Goal: Transaction & Acquisition: Purchase product/service

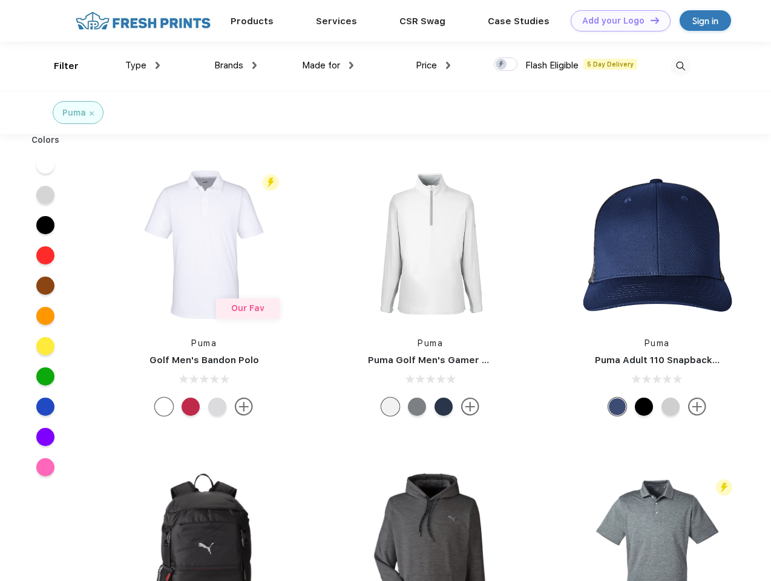
click at [616, 21] on link "Add your Logo Design Tool" at bounding box center [620, 20] width 100 height 21
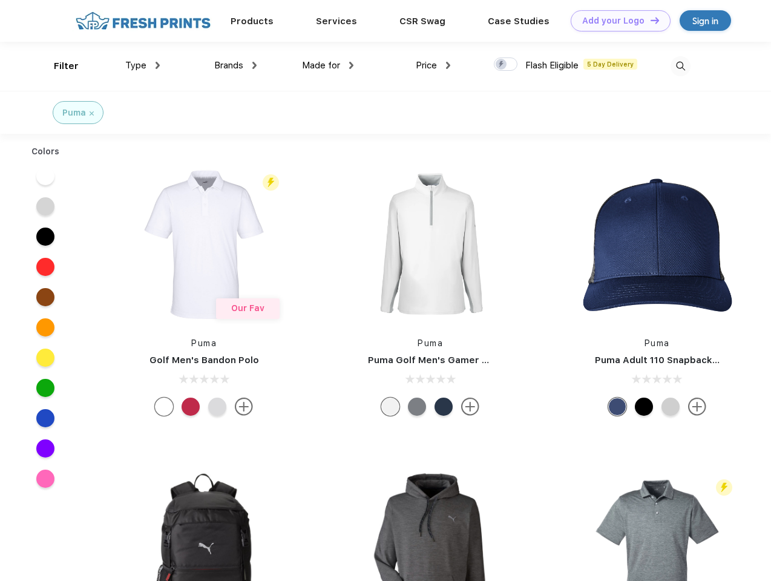
click at [0, 0] on div "Design Tool" at bounding box center [0, 0] width 0 height 0
click at [649, 20] on link "Add your Logo Design Tool" at bounding box center [620, 20] width 100 height 21
click at [58, 66] on div "Filter" at bounding box center [66, 66] width 25 height 14
click at [143, 65] on span "Type" at bounding box center [135, 65] width 21 height 11
click at [235, 65] on span "Brands" at bounding box center [228, 65] width 29 height 11
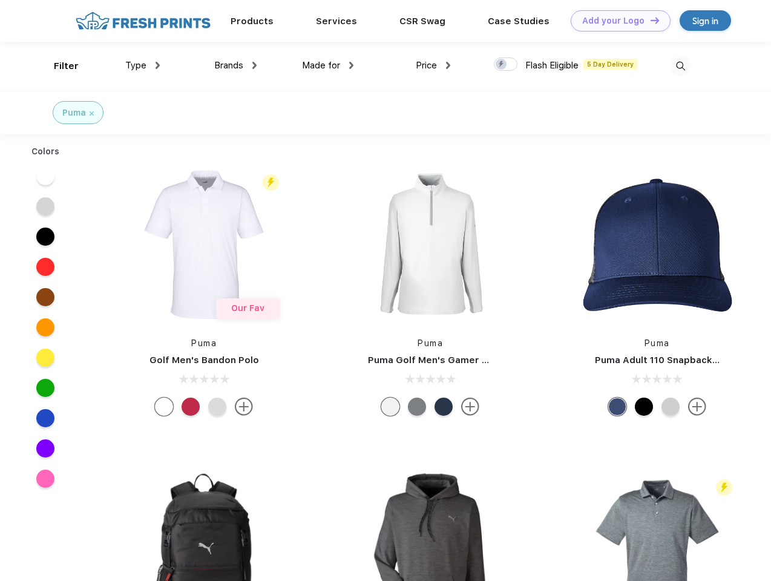
click at [328, 65] on span "Made for" at bounding box center [321, 65] width 38 height 11
click at [433, 65] on span "Price" at bounding box center [426, 65] width 21 height 11
click at [506, 65] on div at bounding box center [506, 63] width 24 height 13
click at [501, 65] on input "checkbox" at bounding box center [498, 61] width 8 height 8
click at [680, 66] on img at bounding box center [680, 66] width 20 height 20
